Goal: Check status: Check status

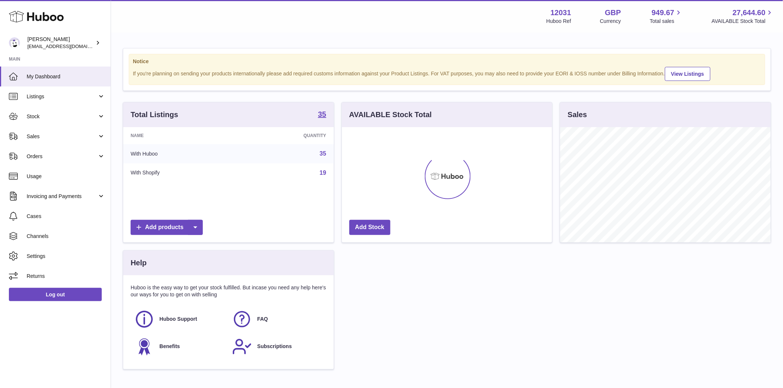
scroll to position [115, 210]
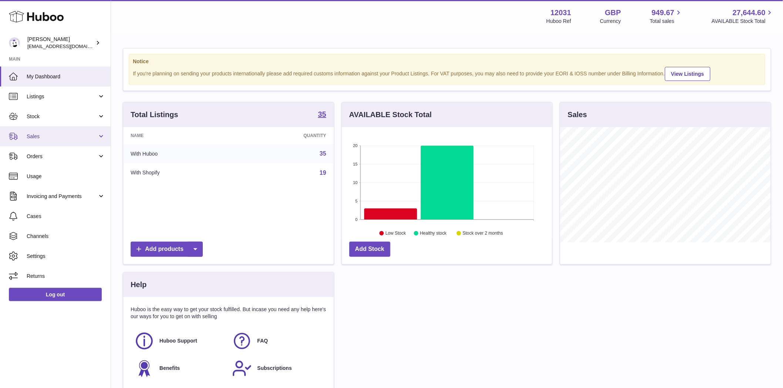
click at [39, 135] on span "Sales" at bounding box center [62, 136] width 71 height 7
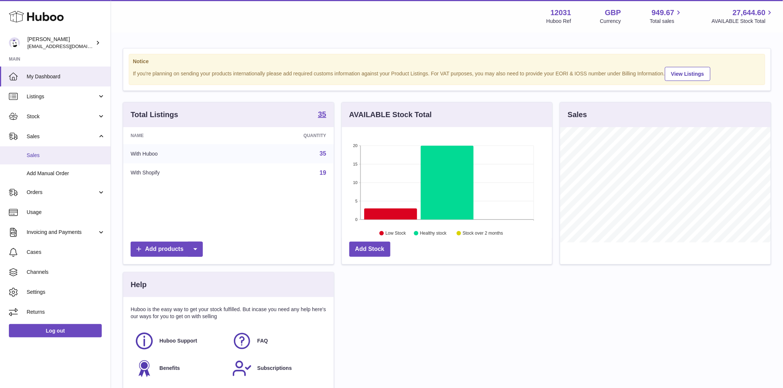
click at [37, 156] on span "Sales" at bounding box center [66, 155] width 78 height 7
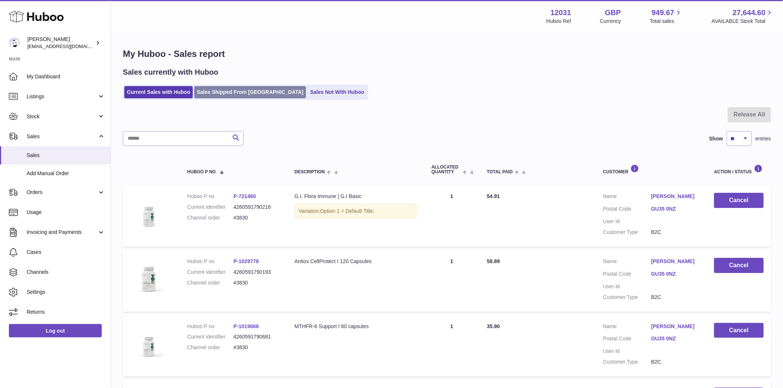
click at [217, 96] on link "Sales Shipped From [GEOGRAPHIC_DATA]" at bounding box center [250, 92] width 112 height 12
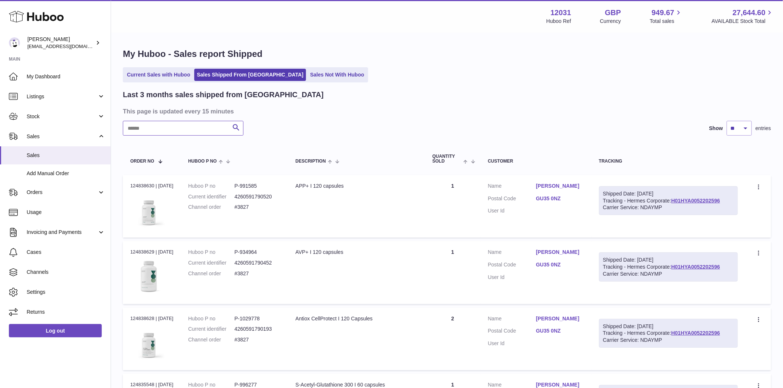
click at [174, 126] on input "text" at bounding box center [183, 128] width 121 height 15
paste input "*****"
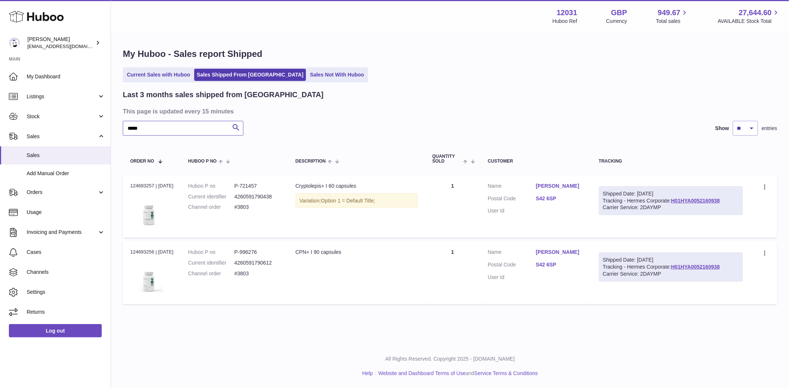
type input "*****"
drag, startPoint x: 267, startPoint y: 254, endPoint x: 246, endPoint y: 253, distance: 20.4
click at [246, 253] on dd "P-996276" at bounding box center [257, 252] width 46 height 7
drag, startPoint x: 258, startPoint y: 274, endPoint x: 240, endPoint y: 275, distance: 17.8
click at [240, 275] on dd "#3803" at bounding box center [257, 273] width 46 height 7
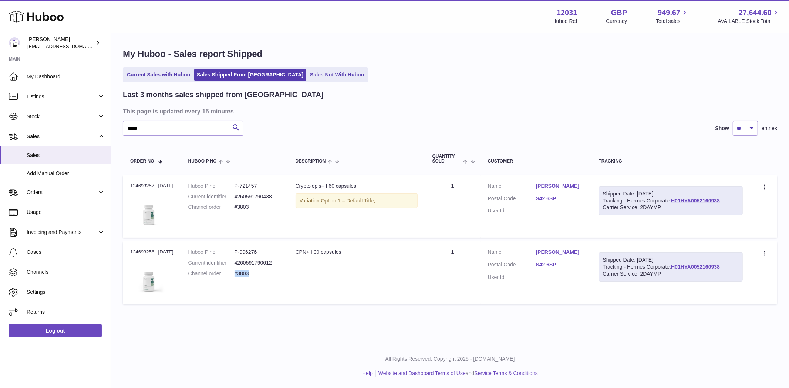
drag, startPoint x: 155, startPoint y: 253, endPoint x: 127, endPoint y: 252, distance: 27.4
click at [127, 252] on td "Order no 124693256 | 14th Sep" at bounding box center [152, 273] width 58 height 63
copy div "124693256"
